Goal: Task Accomplishment & Management: Manage account settings

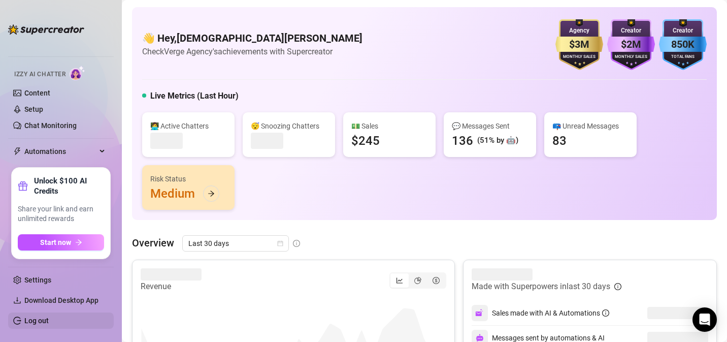
click at [37, 318] on link "Log out" at bounding box center [36, 320] width 24 height 8
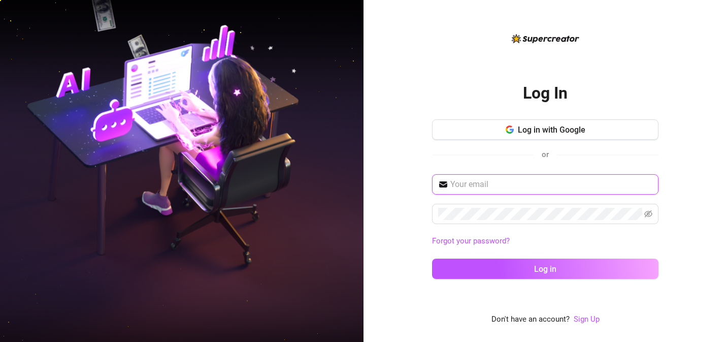
click at [467, 178] on input "text" at bounding box center [551, 184] width 202 height 12
type input "[EMAIL_ADDRESS][DOMAIN_NAME]"
click at [648, 211] on icon "eye-invisible" at bounding box center [648, 213] width 8 height 7
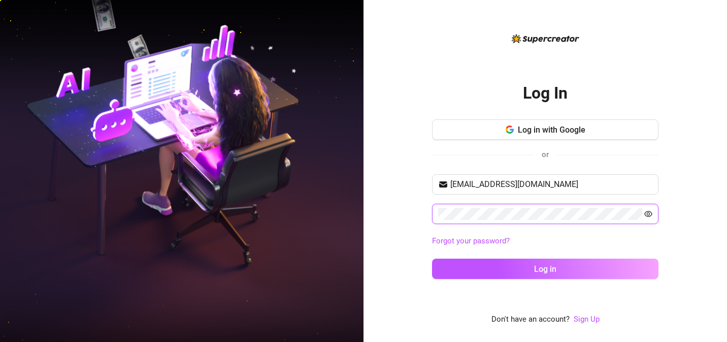
click at [648, 211] on icon "eye" at bounding box center [648, 214] width 8 height 6
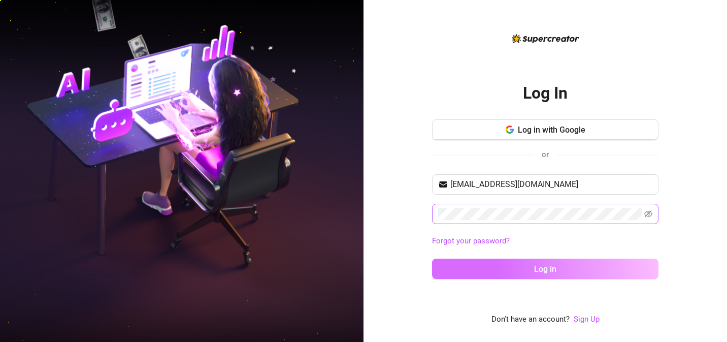
click at [551, 270] on span "Log in" at bounding box center [545, 269] width 22 height 10
